Goal: Transaction & Acquisition: Subscribe to service/newsletter

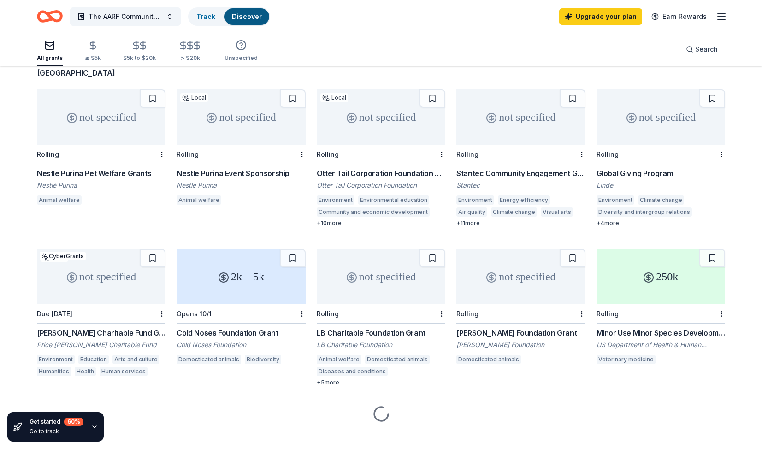
scroll to position [76, 0]
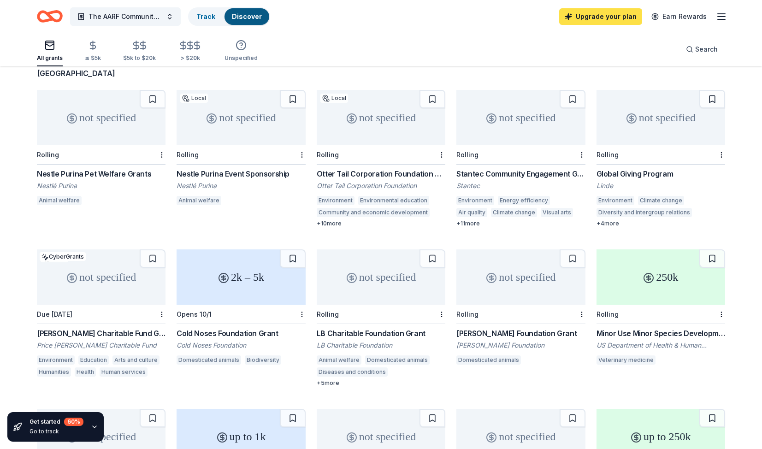
click at [610, 17] on link "Upgrade your plan" at bounding box center [600, 16] width 83 height 17
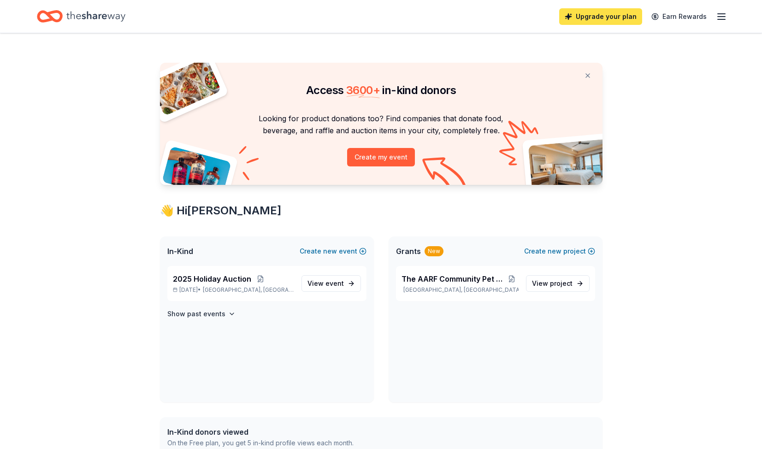
click at [609, 20] on link "Upgrade your plan" at bounding box center [600, 16] width 83 height 17
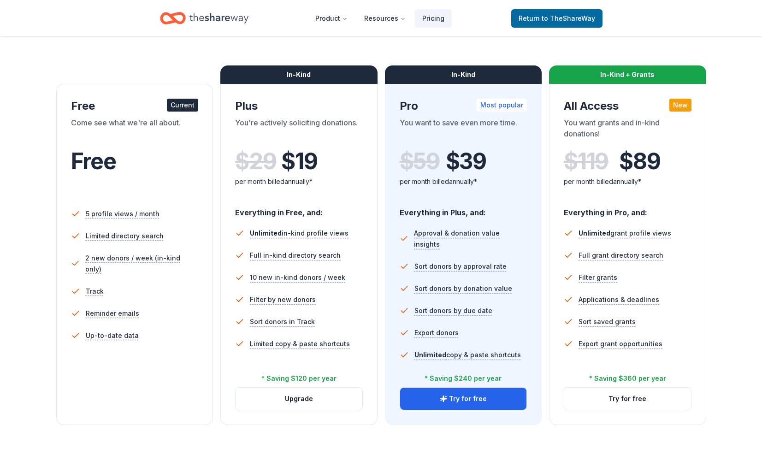
scroll to position [93, 0]
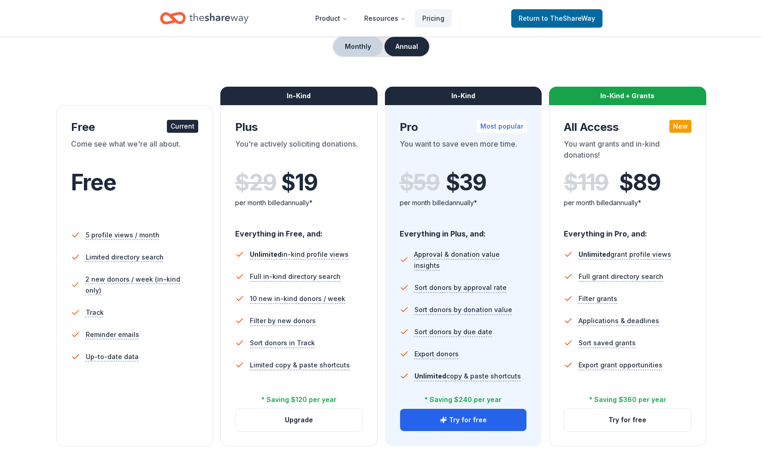
click at [351, 50] on button "Monthly" at bounding box center [357, 46] width 49 height 19
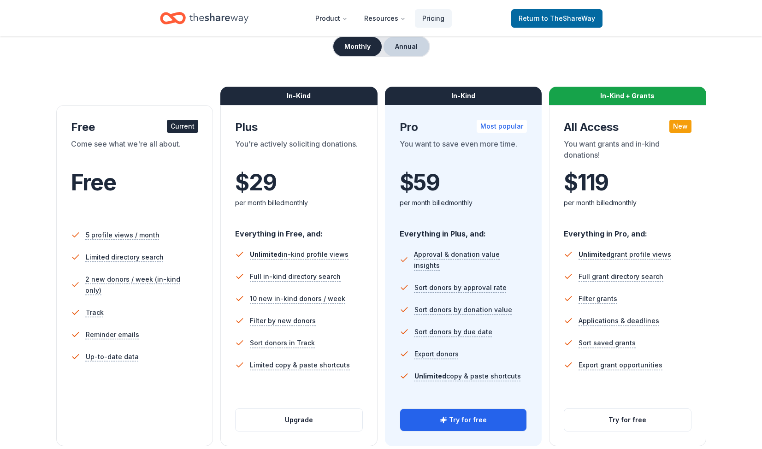
click at [406, 47] on button "Annual" at bounding box center [406, 46] width 46 height 19
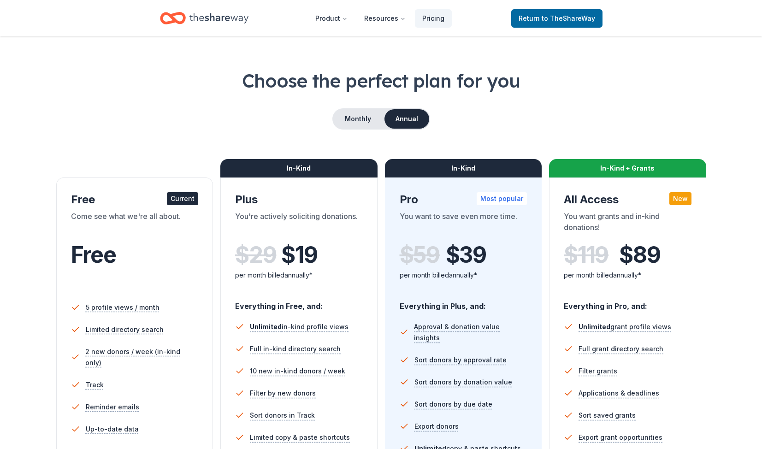
scroll to position [0, 0]
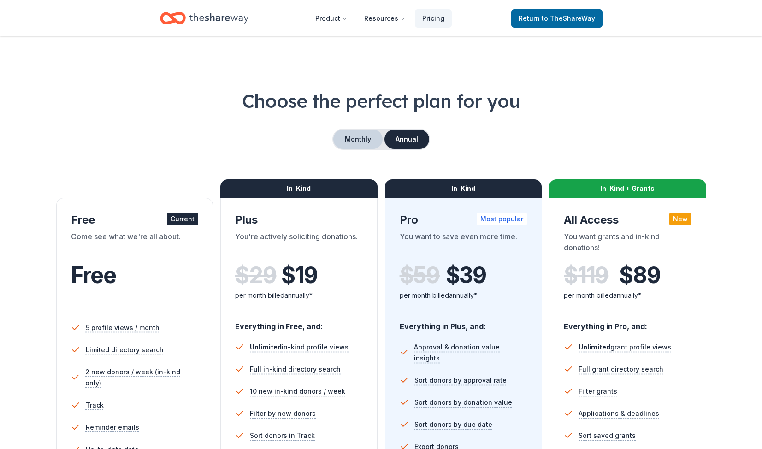
click at [359, 136] on button "Monthly" at bounding box center [357, 138] width 49 height 19
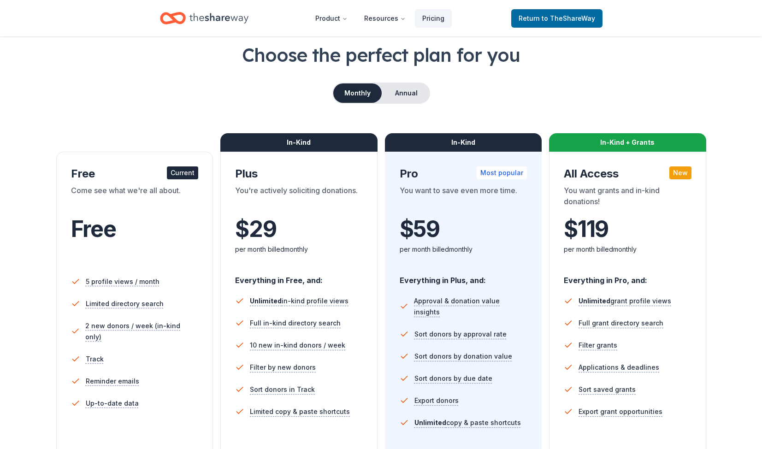
scroll to position [53, 0]
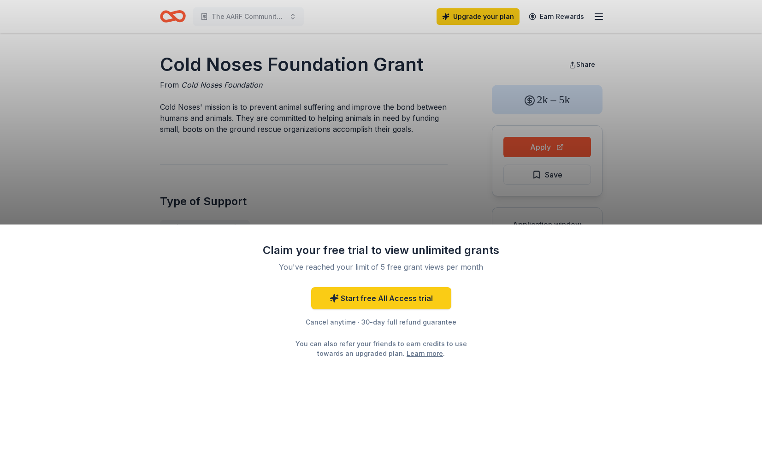
drag, startPoint x: 161, startPoint y: 66, endPoint x: 356, endPoint y: 72, distance: 195.0
click at [356, 72] on div "Claim your free trial to view unlimited grants You've reached your limit of 5 f…" at bounding box center [381, 224] width 762 height 449
click at [364, 71] on div "Claim your free trial to view unlimited grants You've reached your limit of 5 f…" at bounding box center [381, 224] width 762 height 449
